Goal: Information Seeking & Learning: Learn about a topic

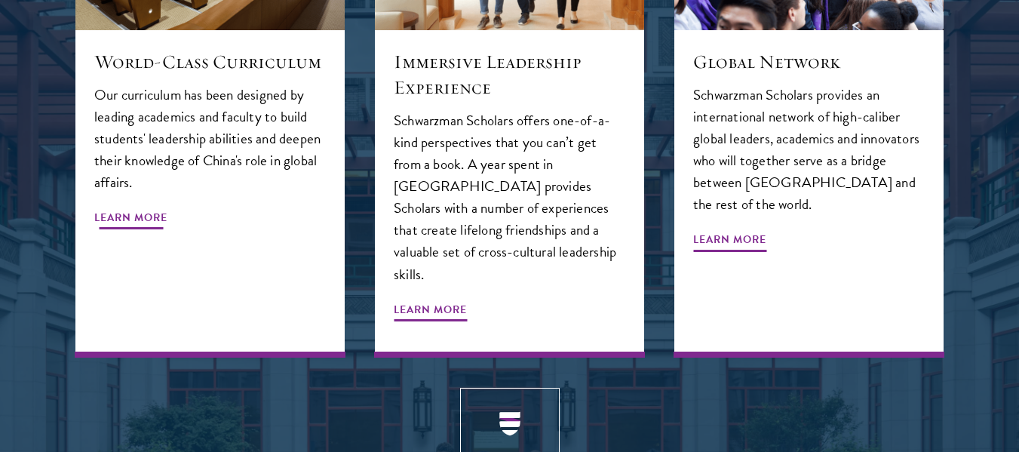
scroll to position [1791, 0]
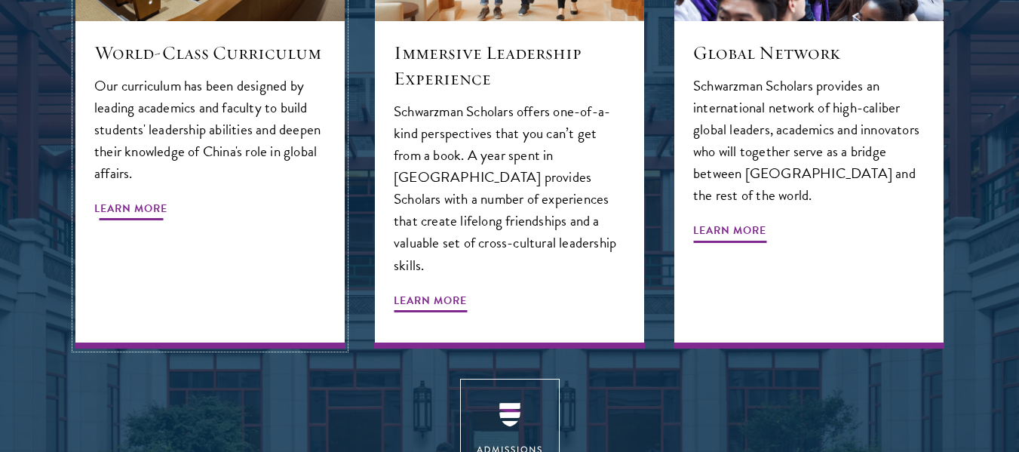
click at [118, 199] on span "Learn More" at bounding box center [130, 210] width 73 height 23
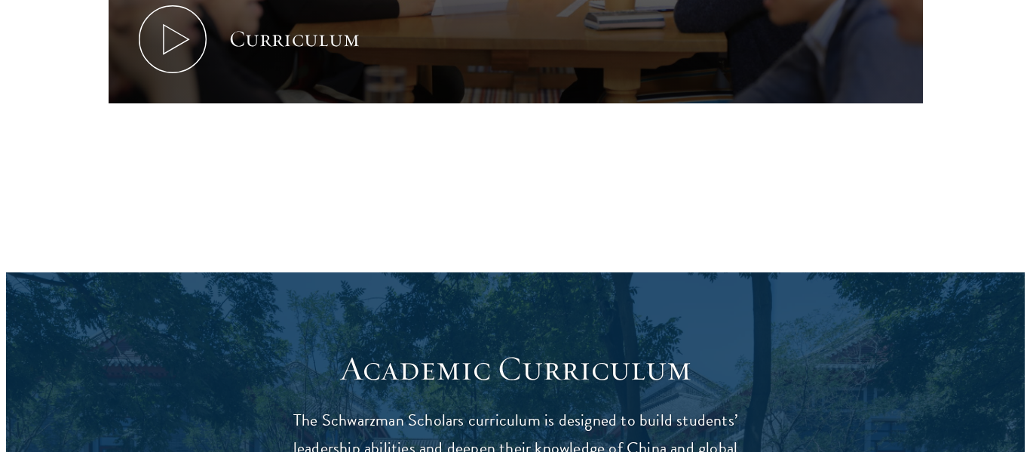
scroll to position [999, 0]
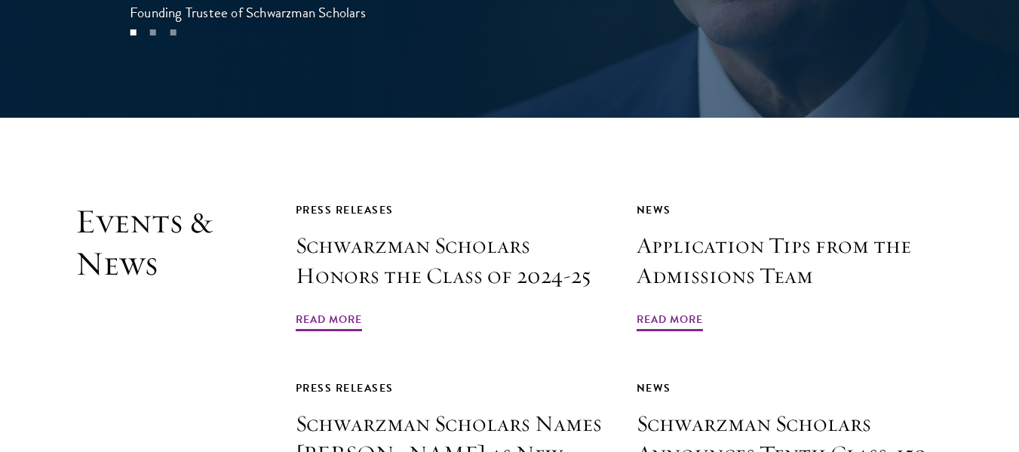
scroll to position [3270, 0]
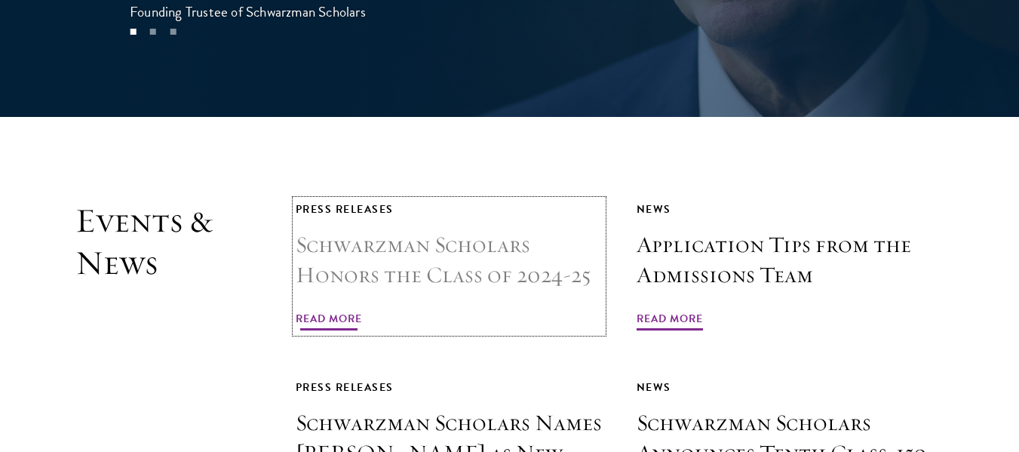
click at [305, 309] on span "Read More" at bounding box center [329, 320] width 66 height 23
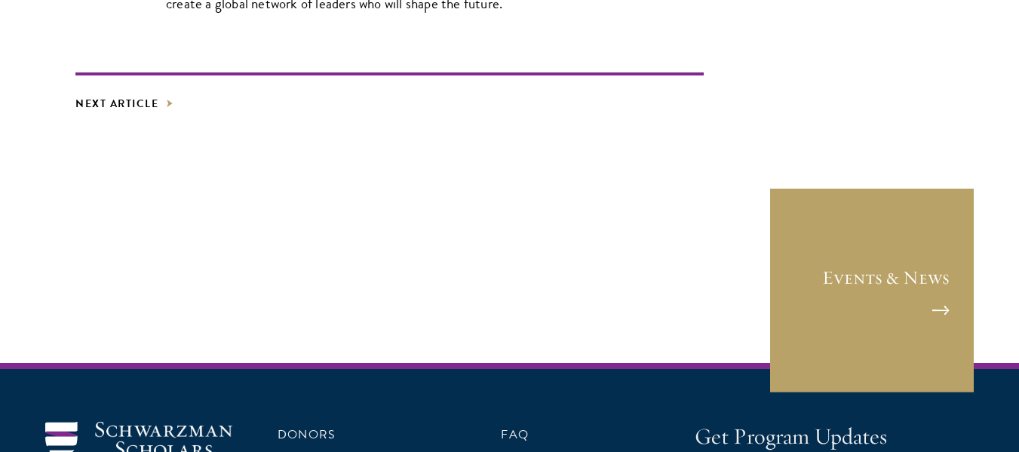
scroll to position [3099, 0]
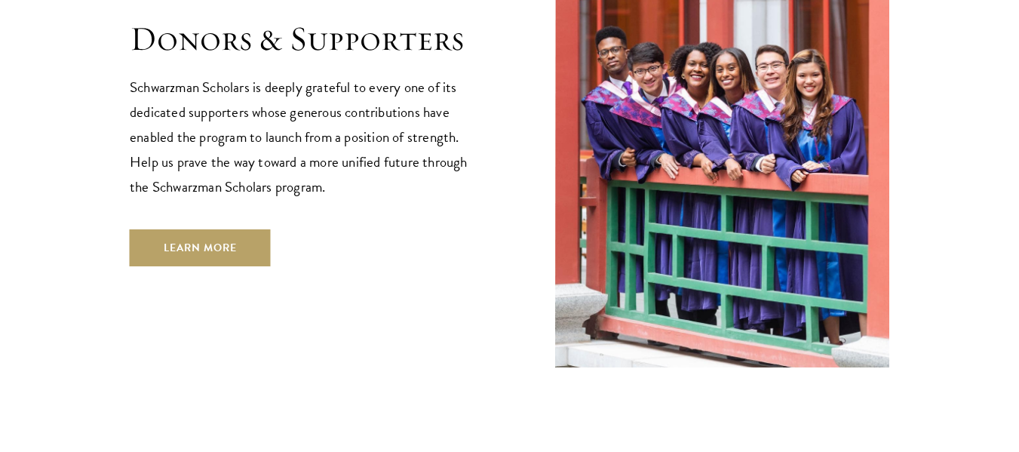
scroll to position [4492, 0]
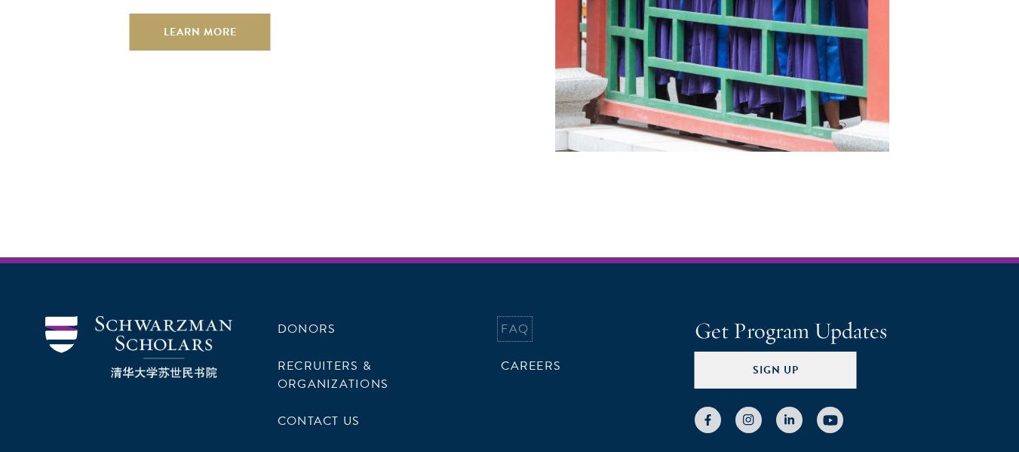
click at [515, 320] on link "FAQ" at bounding box center [515, 329] width 28 height 18
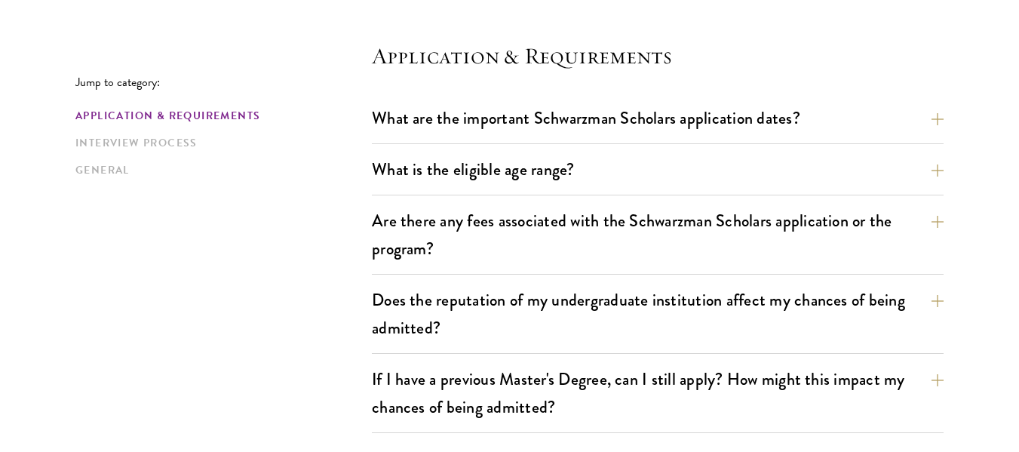
scroll to position [407, 0]
click at [937, 112] on button "What are the important Schwarzman Scholars application dates?" at bounding box center [669, 117] width 572 height 34
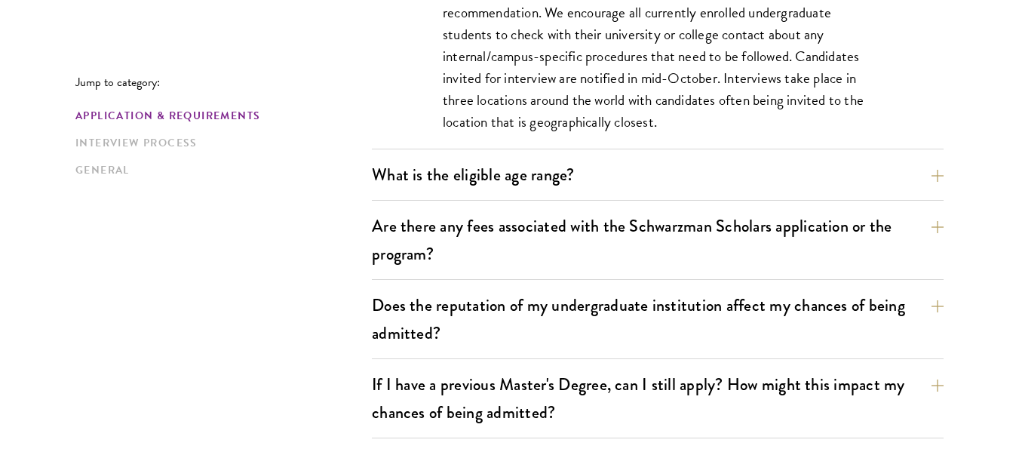
scroll to position [849, 0]
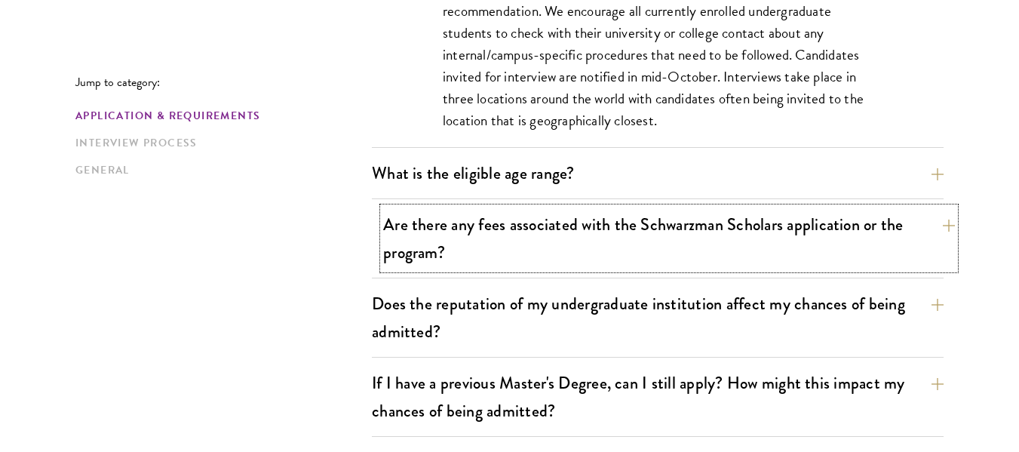
click at [941, 226] on button "Are there any fees associated with the Schwarzman Scholars application or the p…" at bounding box center [669, 238] width 572 height 62
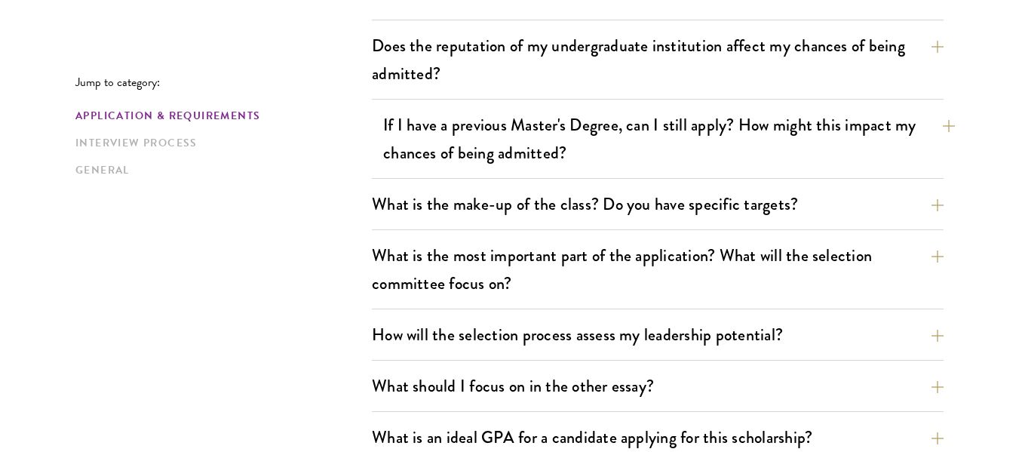
scroll to position [897, 0]
click at [932, 128] on button "If I have a previous Master's Degree, can I still apply? How might this impact …" at bounding box center [669, 138] width 572 height 62
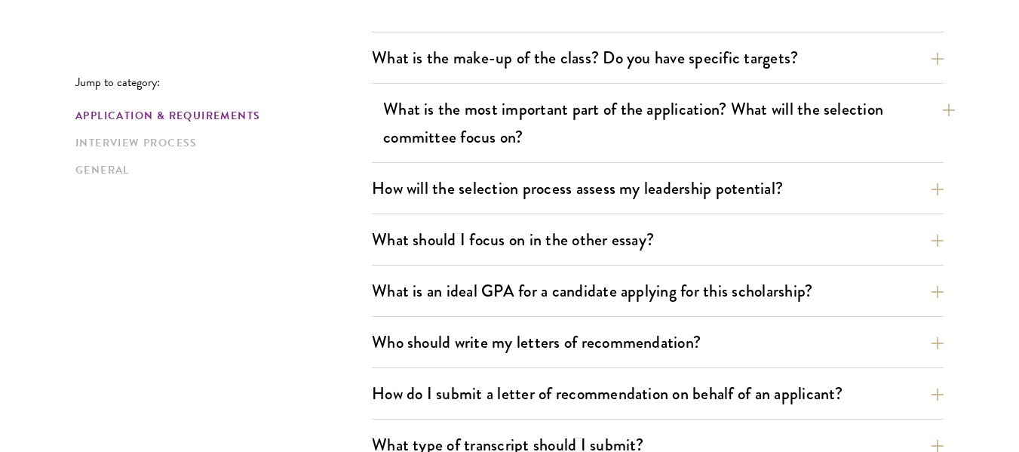
scroll to position [999, 0]
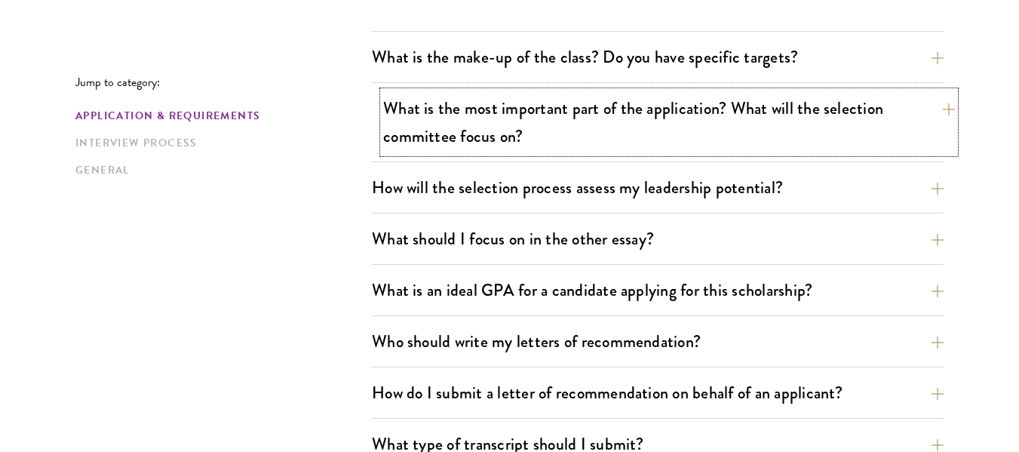
click at [943, 106] on button "What is the most important part of the application? What will the selection com…" at bounding box center [669, 122] width 572 height 62
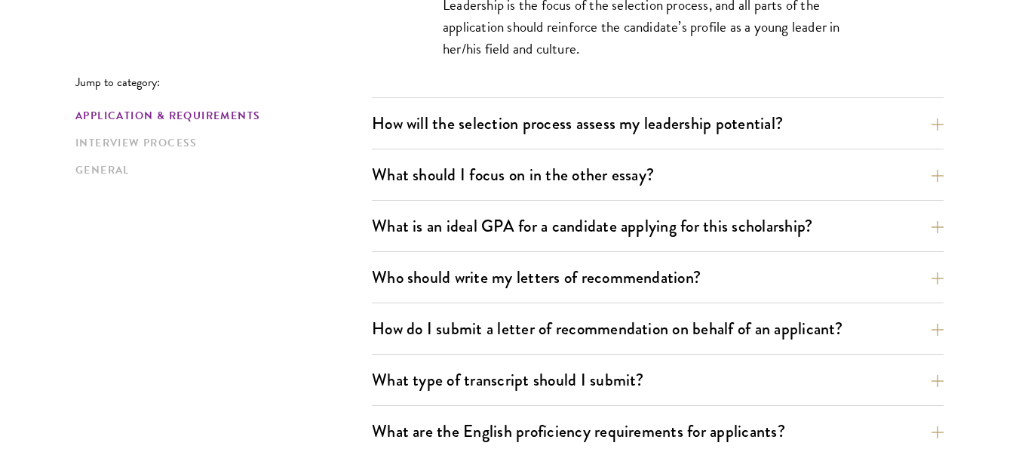
scroll to position [1087, 0]
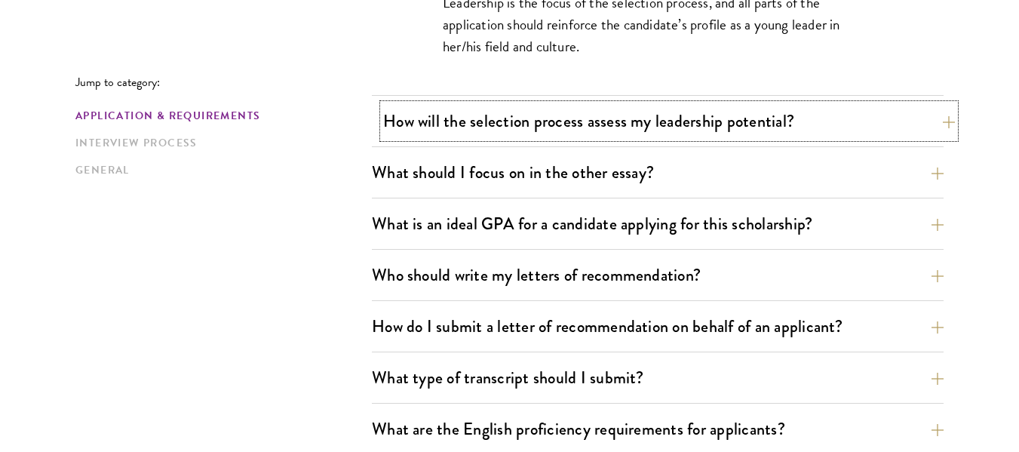
click at [939, 108] on button "How will the selection process assess my leadership potential?" at bounding box center [669, 121] width 572 height 34
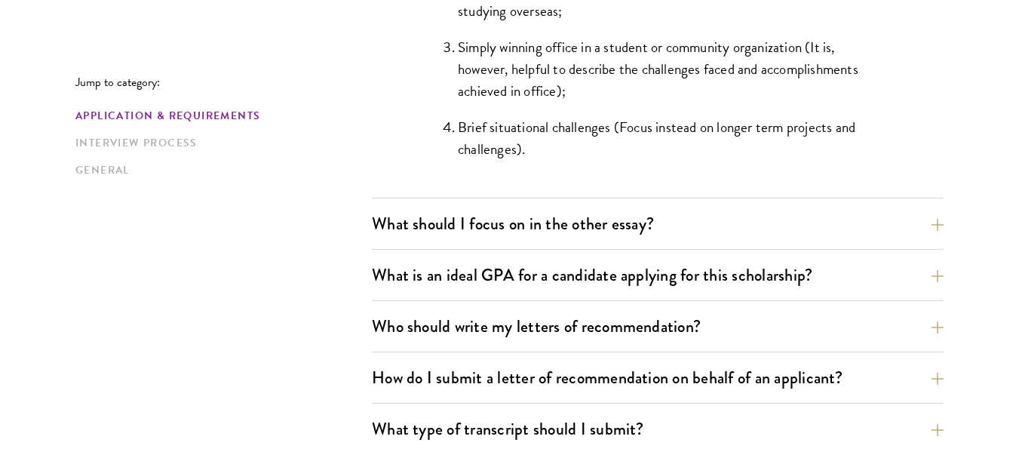
scroll to position [1621, 0]
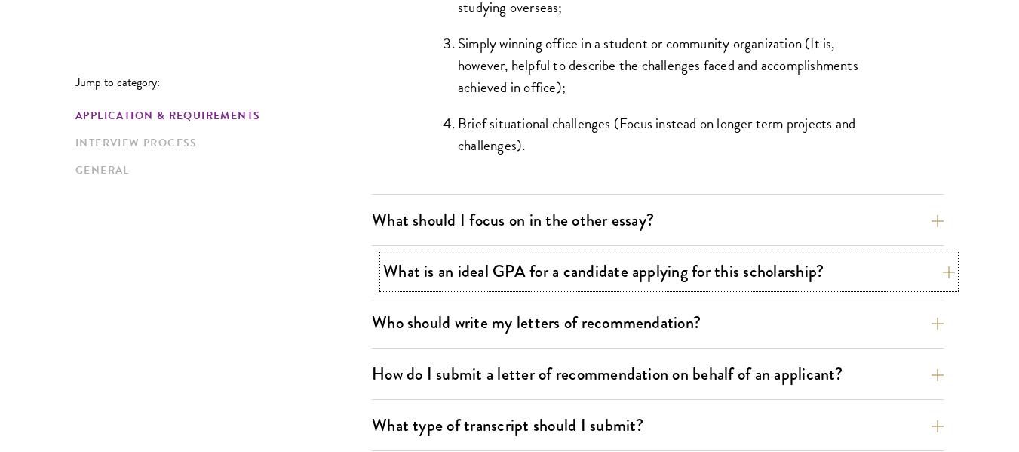
click at [936, 269] on button "What is an ideal GPA for a candidate applying for this scholarship?" at bounding box center [669, 271] width 572 height 34
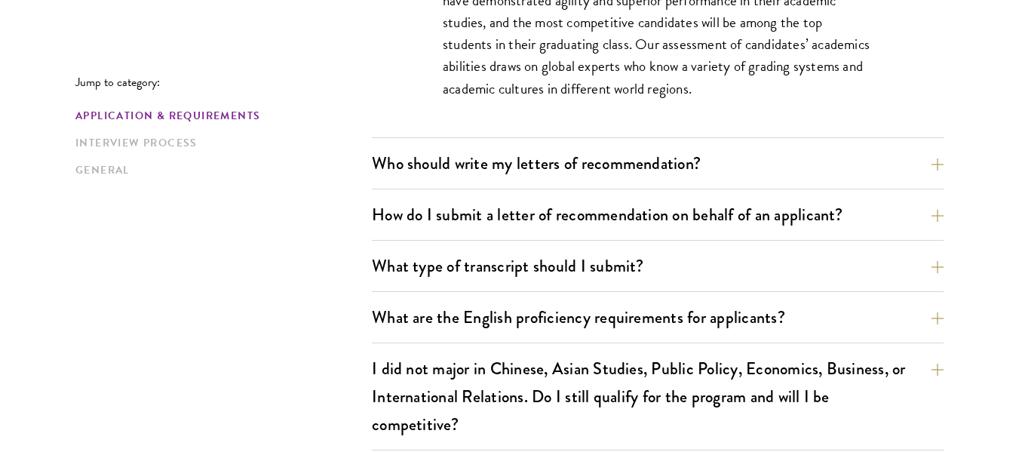
scroll to position [1245, 0]
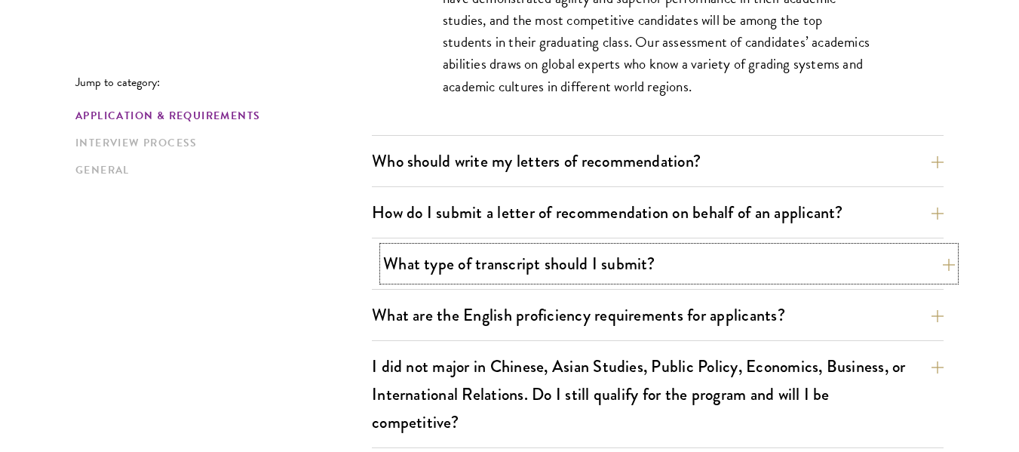
click at [941, 256] on button "What type of transcript should I submit?" at bounding box center [669, 264] width 572 height 34
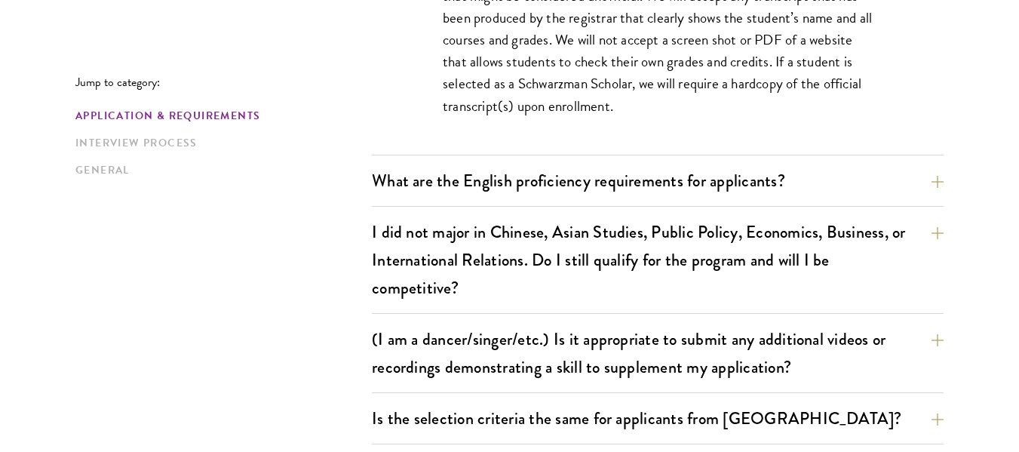
scroll to position [1380, 0]
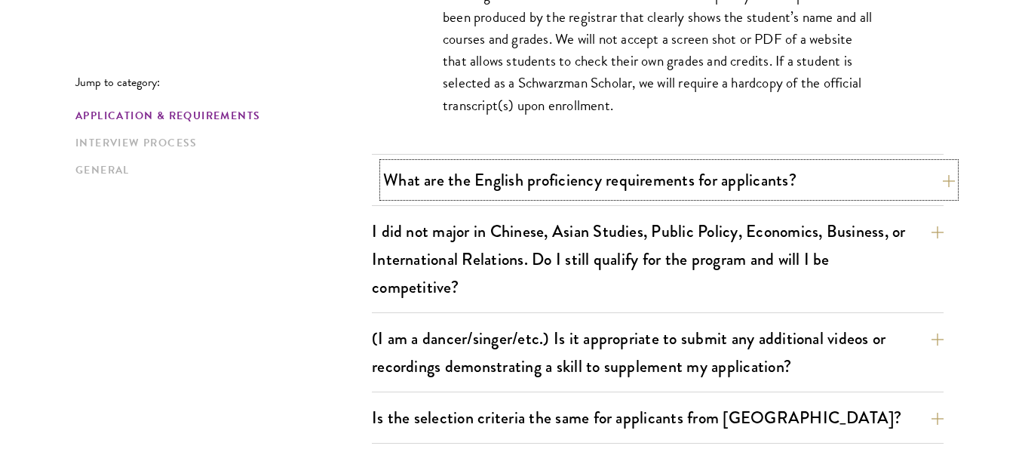
click at [943, 178] on button "What are the English proficiency requirements for applicants?" at bounding box center [669, 180] width 572 height 34
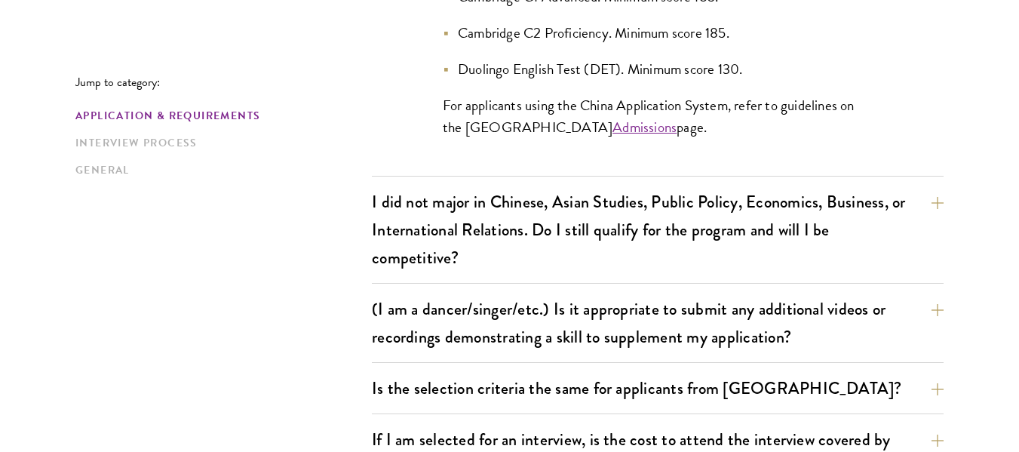
scroll to position [1693, 0]
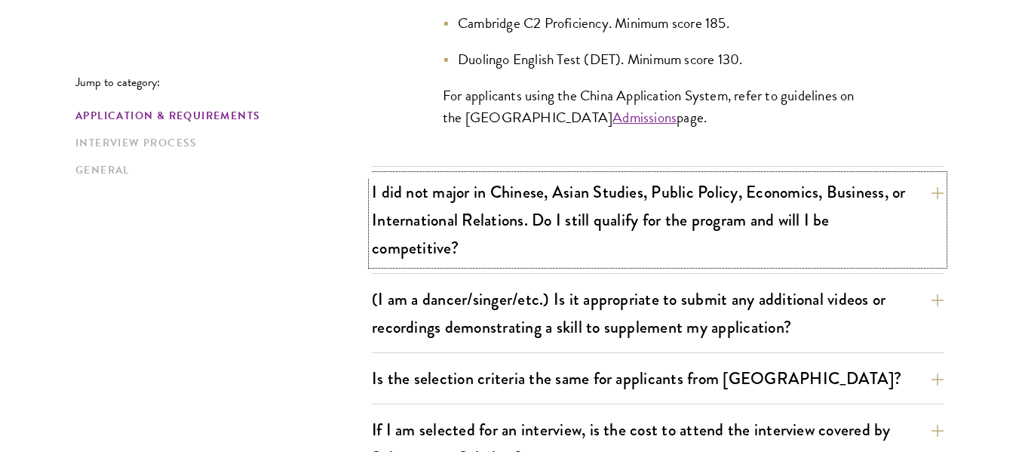
click at [943, 180] on button "I did not major in Chinese, Asian Studies, Public Policy, Economics, Business, …" at bounding box center [658, 220] width 572 height 90
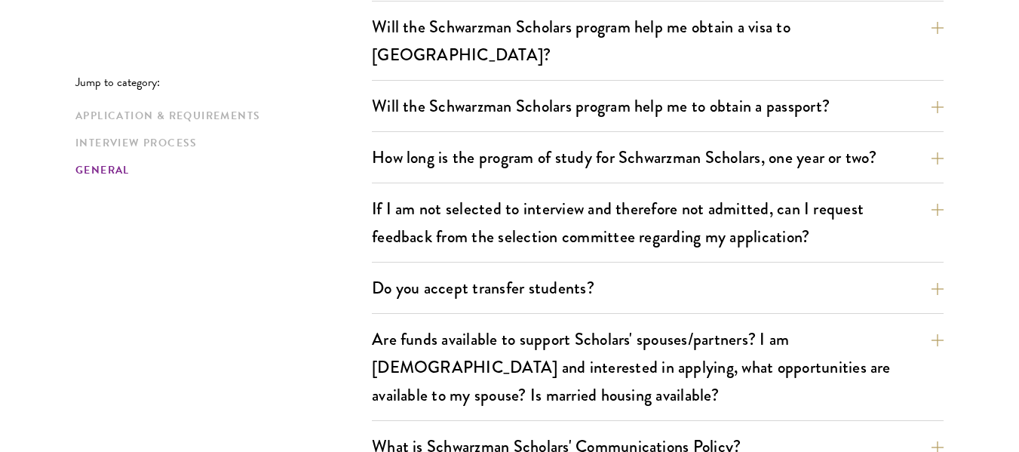
scroll to position [2649, 0]
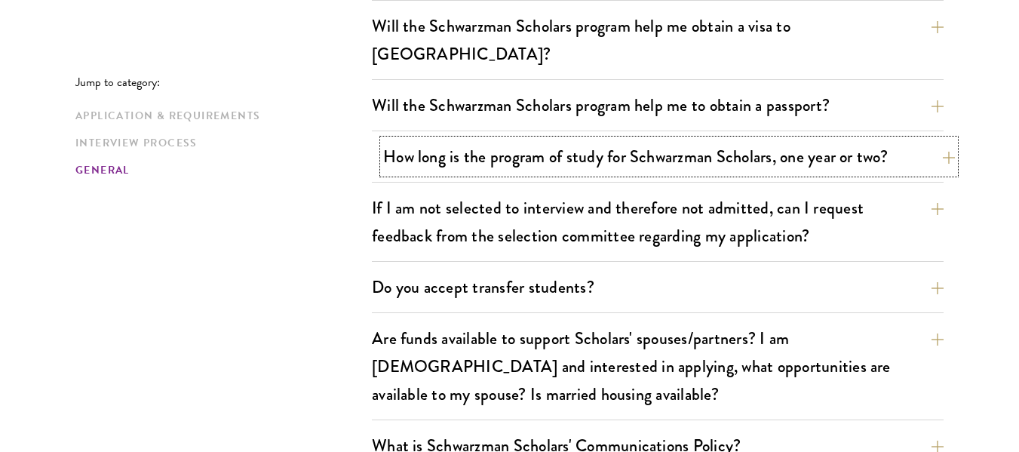
click at [939, 140] on button "How long is the program of study for Schwarzman Scholars, one year or two?" at bounding box center [669, 157] width 572 height 34
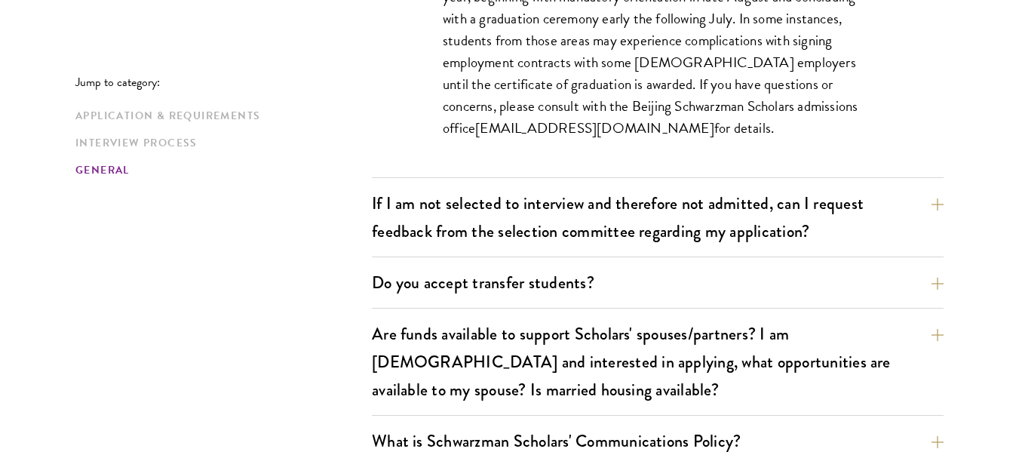
scroll to position [2632, 0]
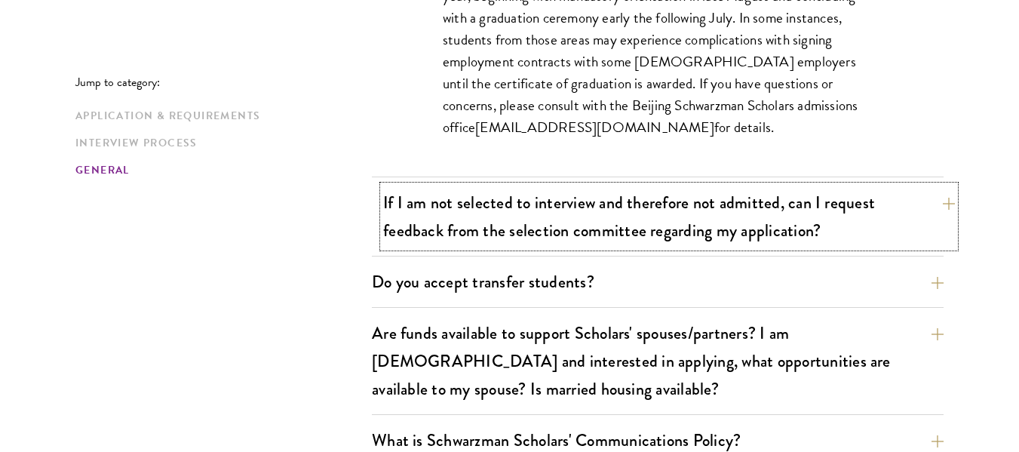
click at [944, 186] on button "If I am not selected to interview and therefore not admitted, can I request fee…" at bounding box center [669, 217] width 572 height 62
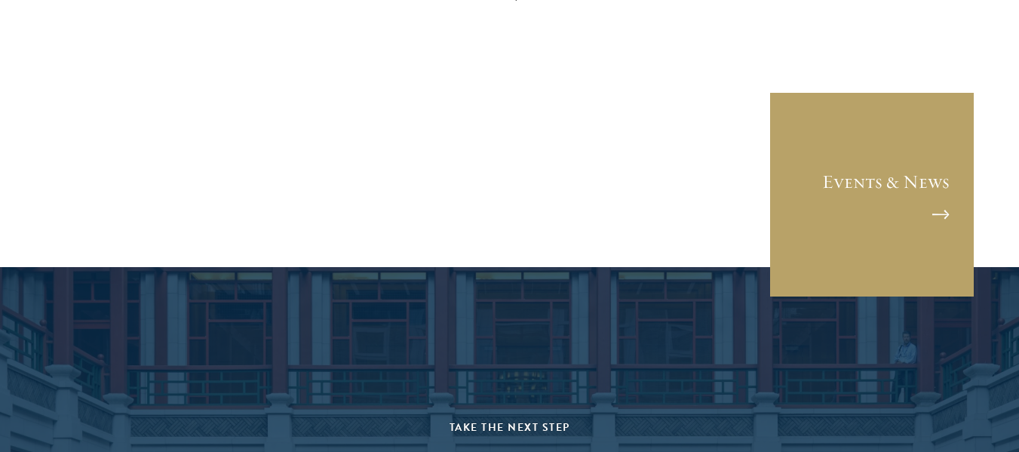
scroll to position [3683, 0]
